Goal: Task Accomplishment & Management: Use online tool/utility

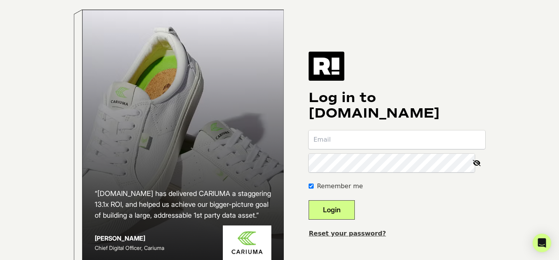
type input "acampbell@stewmac.com"
click at [344, 219] on button "Login" at bounding box center [332, 209] width 46 height 19
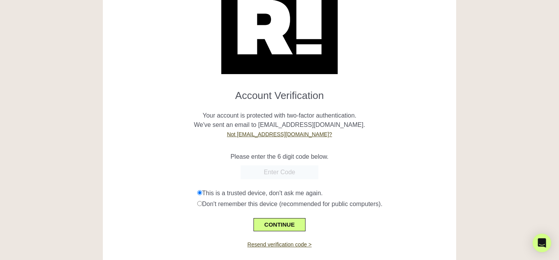
scroll to position [49, 0]
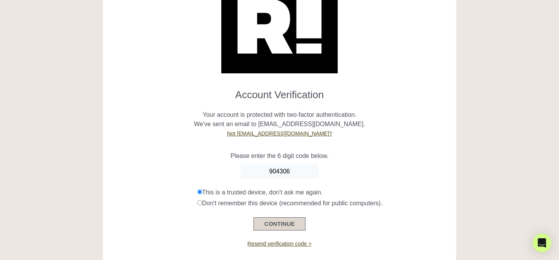
type input "904306"
click at [293, 220] on button "CONTINUE" at bounding box center [279, 223] width 52 height 13
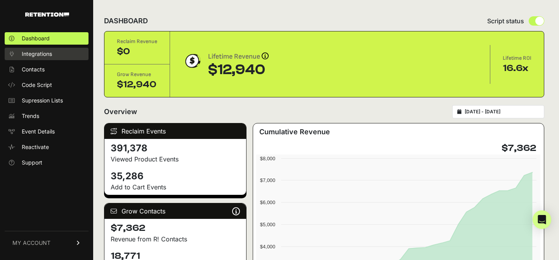
click at [49, 50] on link "Integrations" at bounding box center [47, 54] width 84 height 12
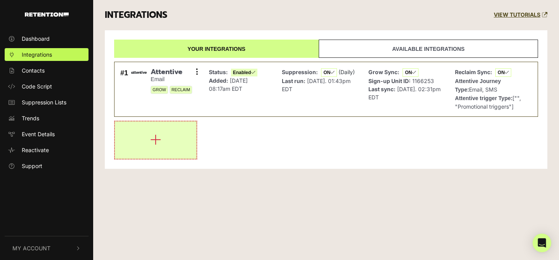
click at [169, 137] on button "button" at bounding box center [156, 139] width 82 height 37
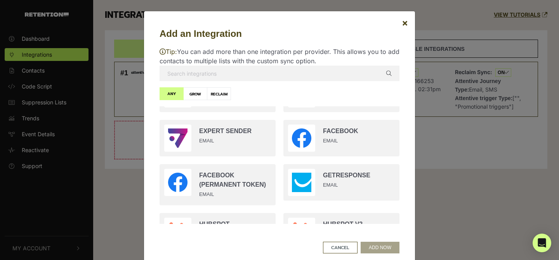
scroll to position [483, 0]
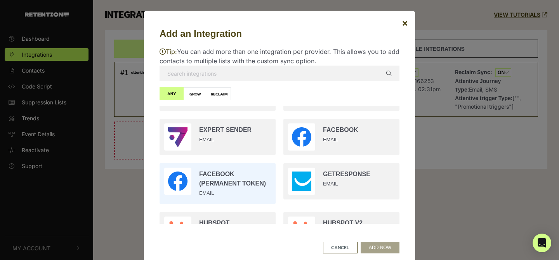
click at [246, 184] on input "radio" at bounding box center [218, 183] width 124 height 49
radio input "true"
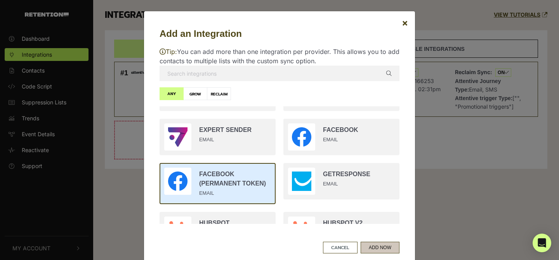
click at [388, 243] on button "ADD NOW" at bounding box center [380, 248] width 39 height 12
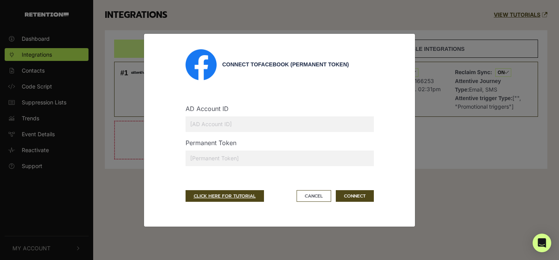
click at [268, 124] on input "text" at bounding box center [280, 124] width 188 height 16
type input "1071754039633371"
click at [316, 196] on button "Cancel" at bounding box center [314, 196] width 35 height 12
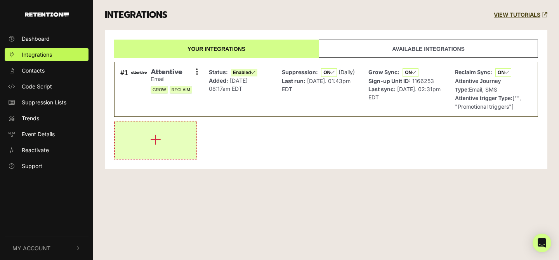
click at [165, 134] on button "button" at bounding box center [156, 139] width 82 height 37
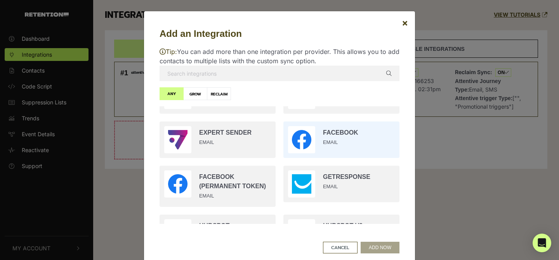
scroll to position [481, 0]
click at [331, 139] on input "radio" at bounding box center [341, 139] width 124 height 44
radio input "true"
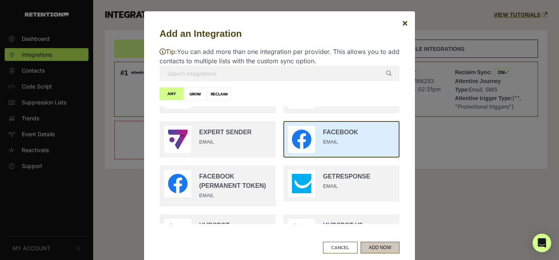
click at [388, 248] on button "ADD NOW" at bounding box center [380, 248] width 39 height 12
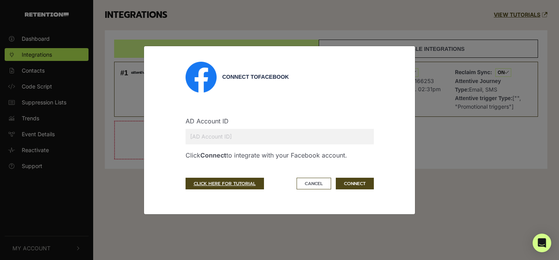
click at [262, 135] on input "text" at bounding box center [280, 137] width 188 height 16
type input "1071754039633371"
click at [353, 183] on button "CONNECT" at bounding box center [355, 184] width 38 height 12
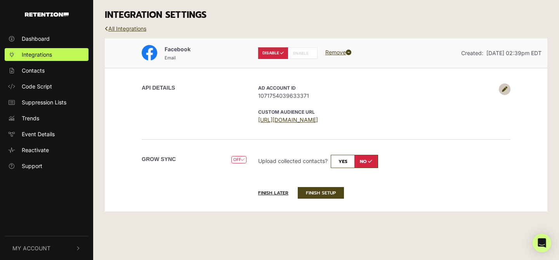
click at [344, 161] on input "checkbox" at bounding box center [354, 161] width 47 height 13
checkbox input "true"
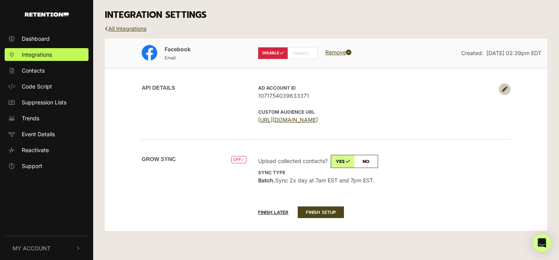
click at [311, 51] on icon at bounding box center [310, 53] width 3 height 4
click at [307, 52] on label "ENABLE" at bounding box center [303, 53] width 30 height 12
radio input "false"
radio input "true"
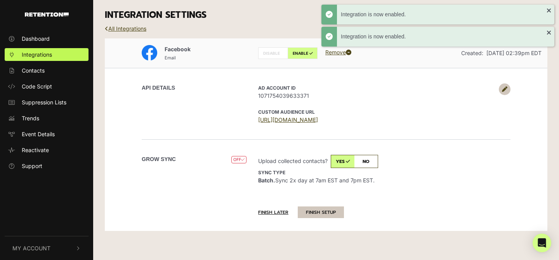
click at [314, 210] on button "FINISH SETUP" at bounding box center [321, 212] width 46 height 12
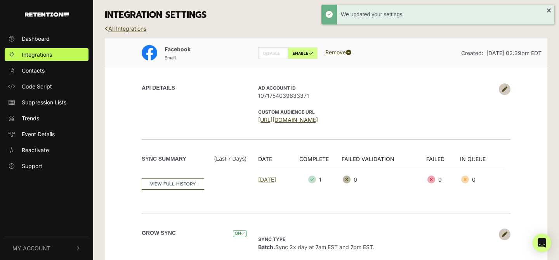
scroll to position [24, 0]
